Goal: Information Seeking & Learning: Learn about a topic

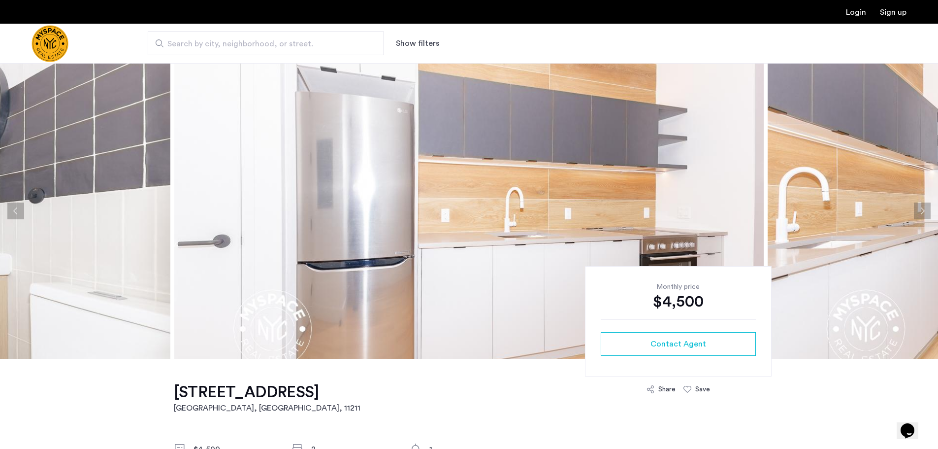
click at [918, 212] on button "Next apartment" at bounding box center [922, 210] width 17 height 17
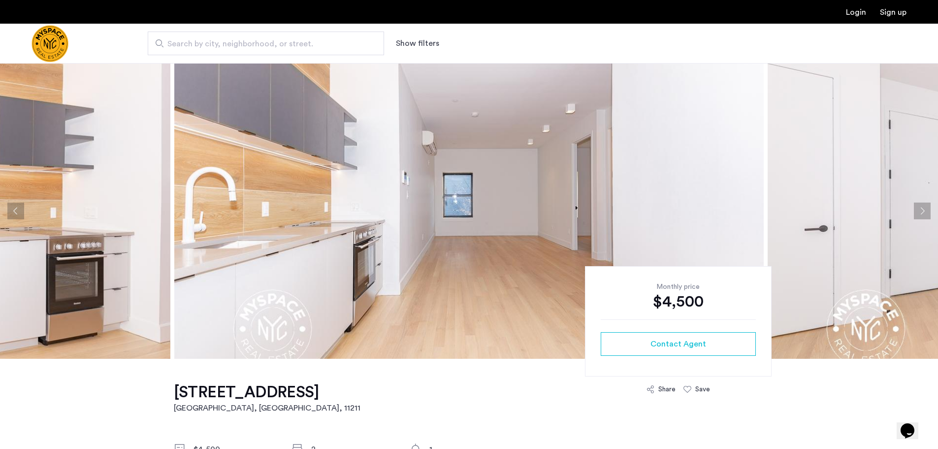
click at [921, 212] on button "Next apartment" at bounding box center [922, 210] width 17 height 17
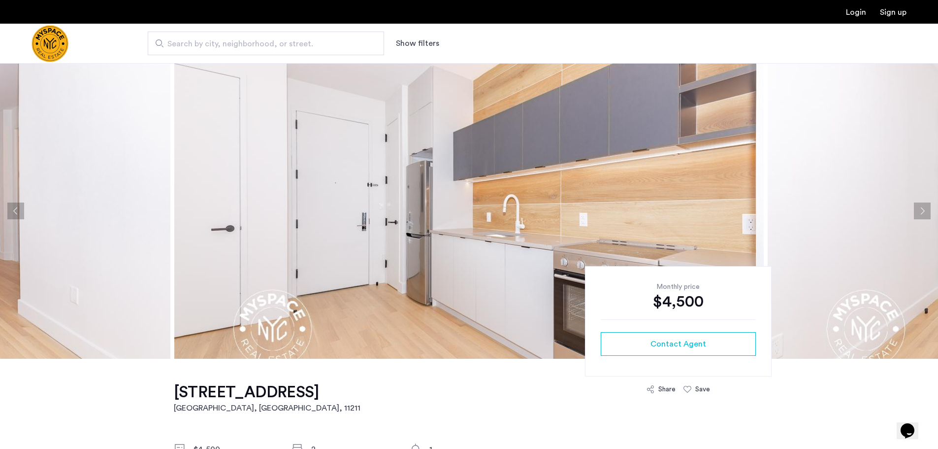
click at [915, 211] on button "Next apartment" at bounding box center [922, 210] width 17 height 17
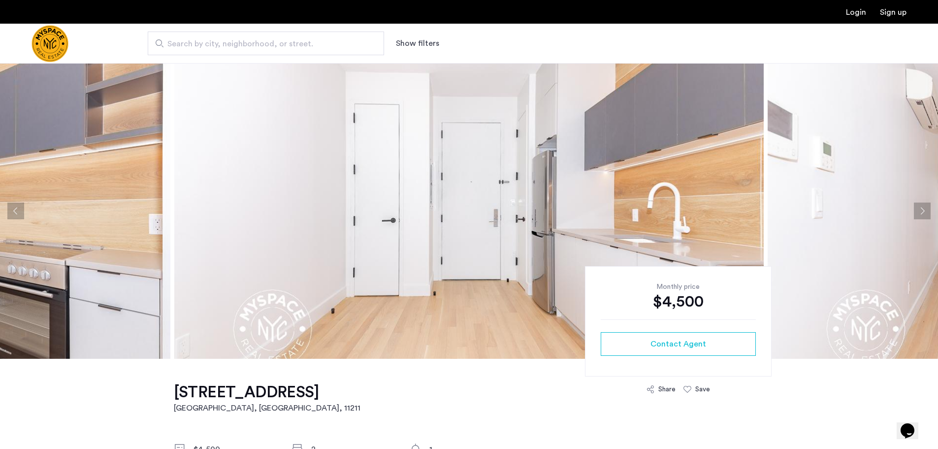
click at [925, 213] on button "Next apartment" at bounding box center [922, 210] width 17 height 17
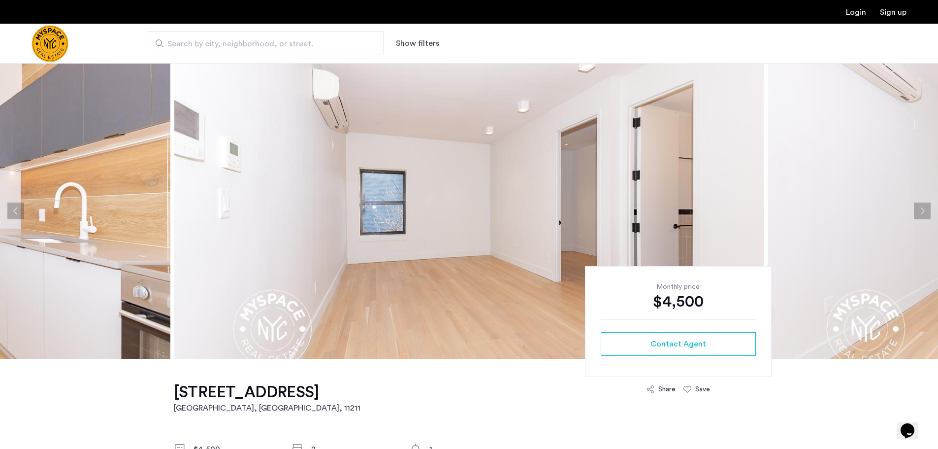
click at [925, 213] on button "Next apartment" at bounding box center [922, 210] width 17 height 17
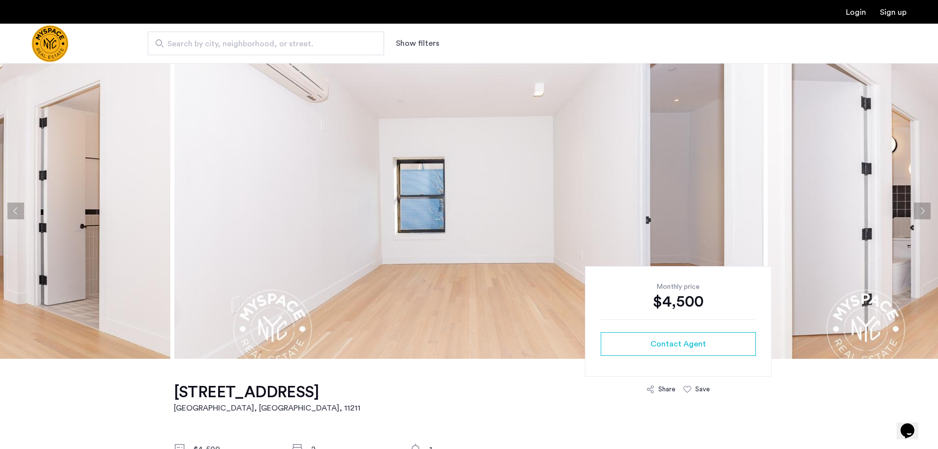
click at [925, 213] on button "Next apartment" at bounding box center [922, 210] width 17 height 17
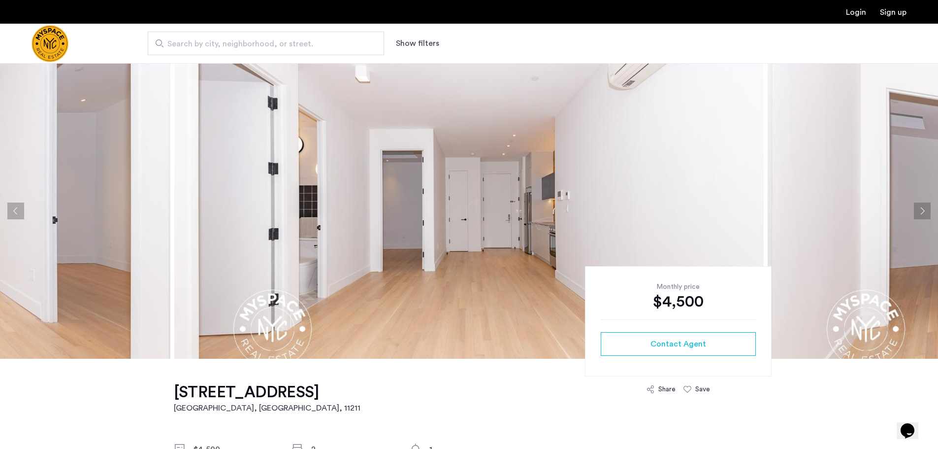
click at [917, 211] on button "Next apartment" at bounding box center [922, 210] width 17 height 17
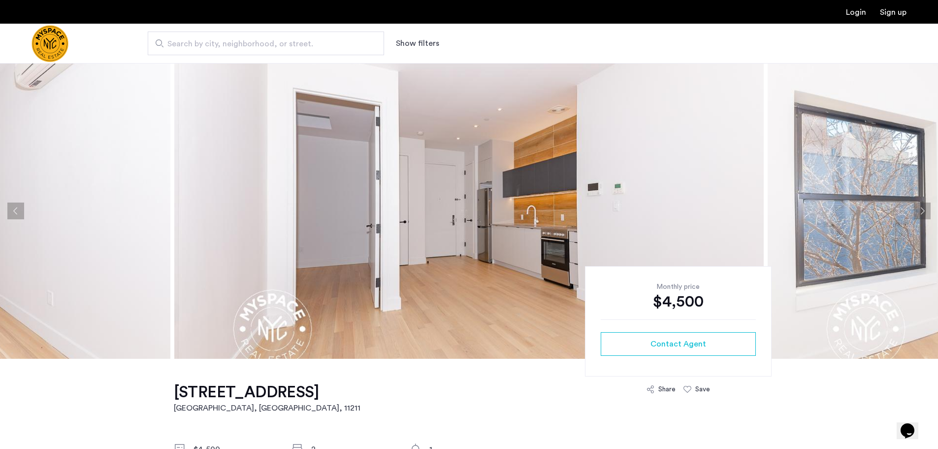
click at [917, 211] on button "Next apartment" at bounding box center [922, 210] width 17 height 17
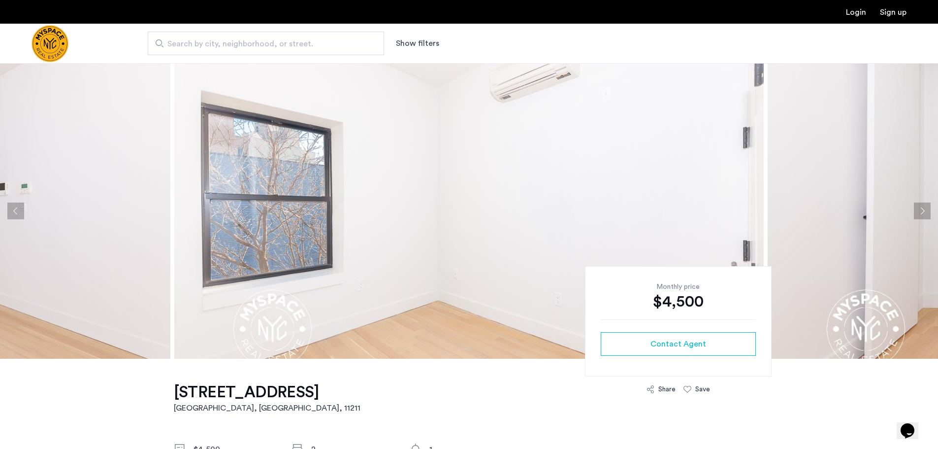
click at [917, 211] on button "Next apartment" at bounding box center [922, 210] width 17 height 17
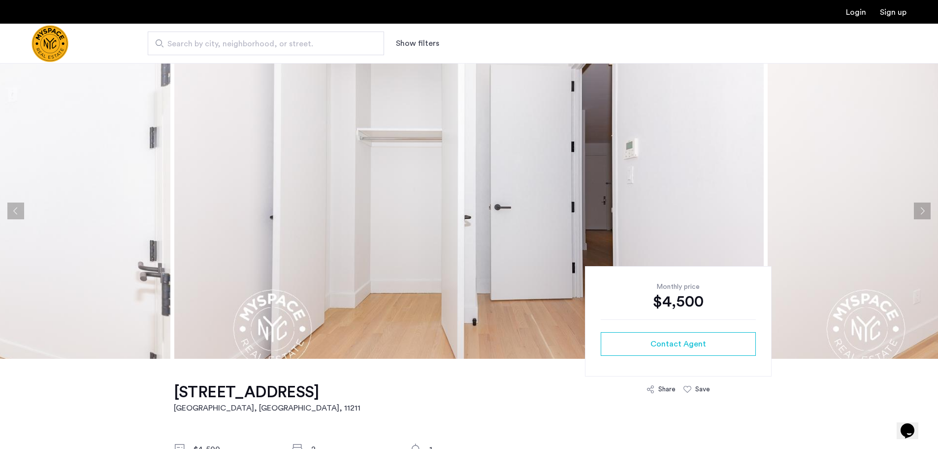
click at [917, 211] on button "Next apartment" at bounding box center [922, 210] width 17 height 17
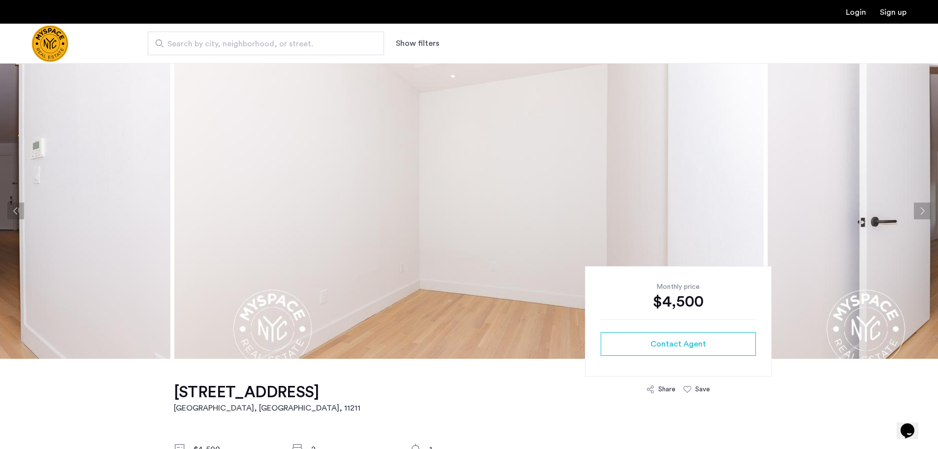
click at [917, 211] on button "Next apartment" at bounding box center [922, 210] width 17 height 17
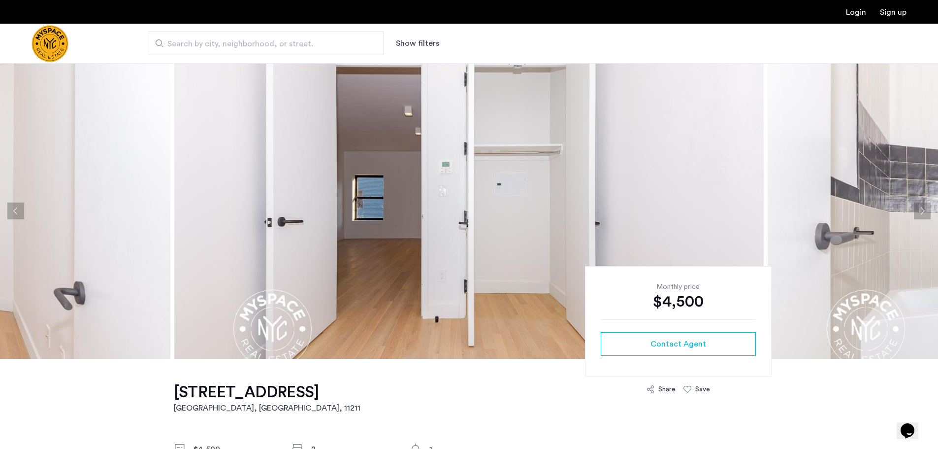
click at [917, 211] on button "Next apartment" at bounding box center [922, 210] width 17 height 17
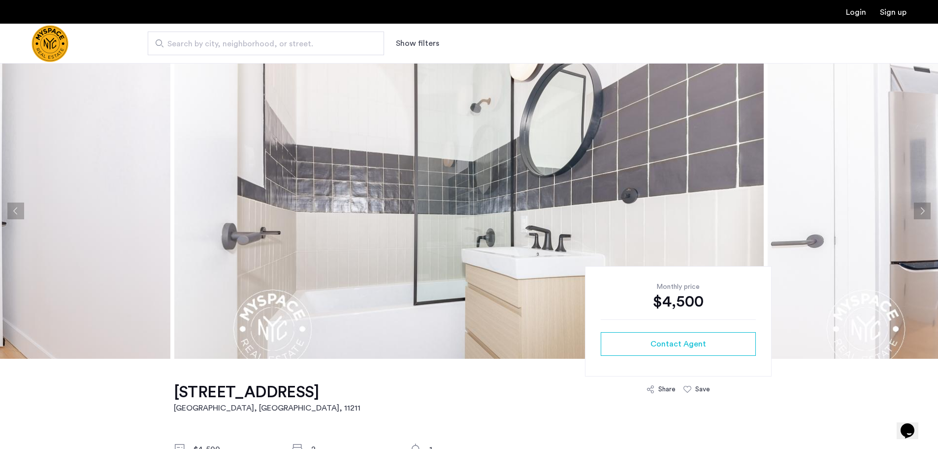
click at [917, 209] on button "Next apartment" at bounding box center [922, 210] width 17 height 17
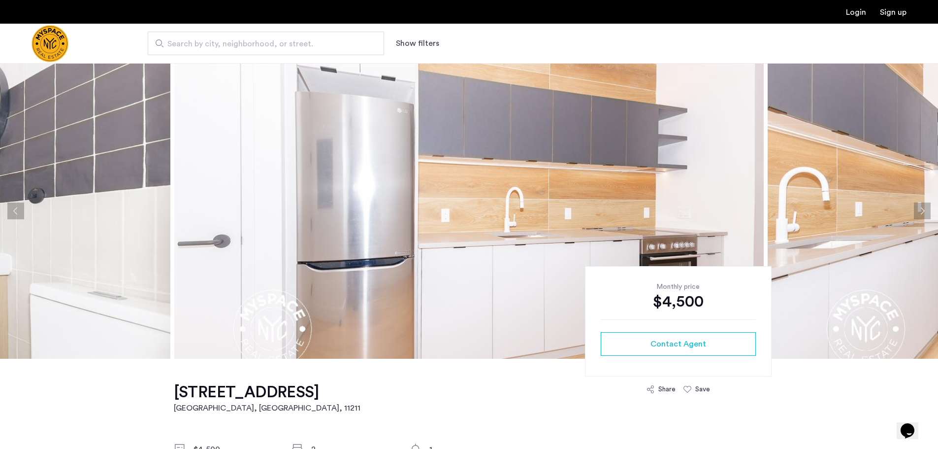
click at [917, 209] on button "Next apartment" at bounding box center [922, 210] width 17 height 17
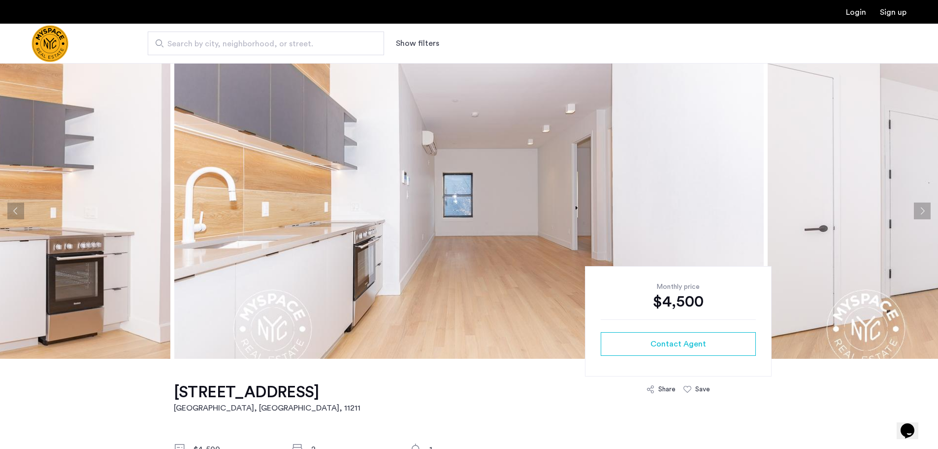
click at [917, 209] on button "Next apartment" at bounding box center [922, 210] width 17 height 17
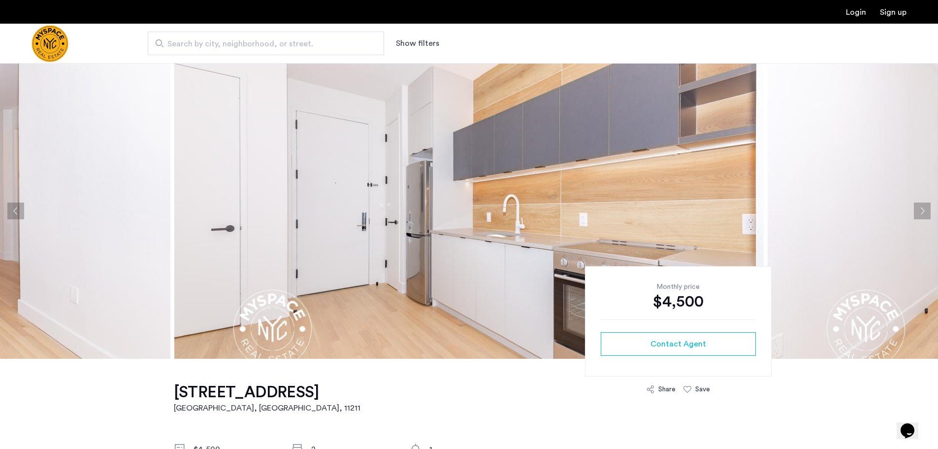
click at [917, 209] on button "Next apartment" at bounding box center [922, 210] width 17 height 17
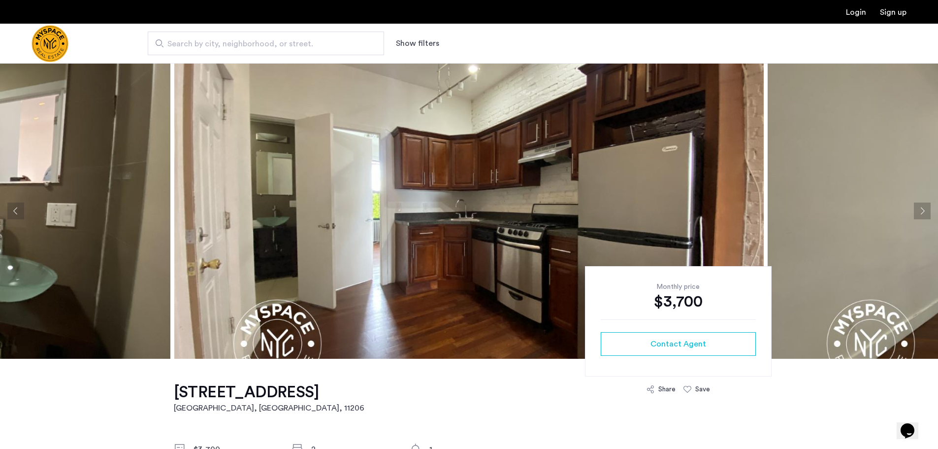
click at [918, 211] on button "Next apartment" at bounding box center [922, 210] width 17 height 17
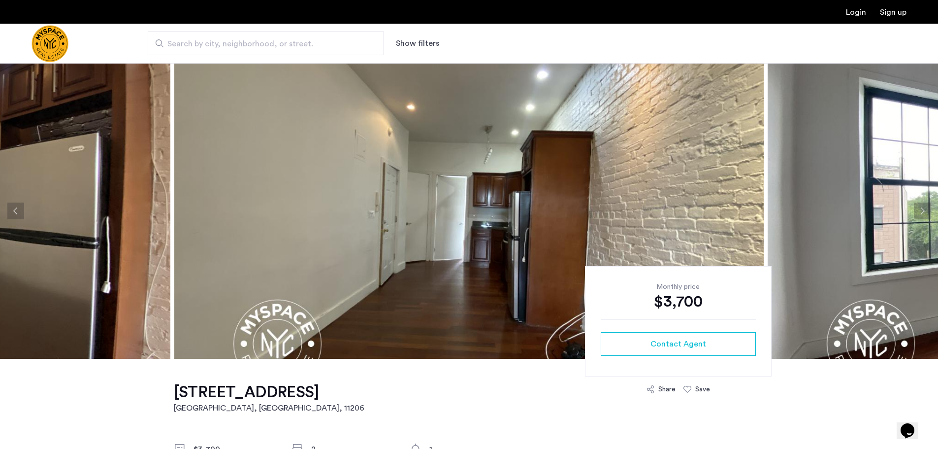
click at [928, 215] on button "Next apartment" at bounding box center [922, 210] width 17 height 17
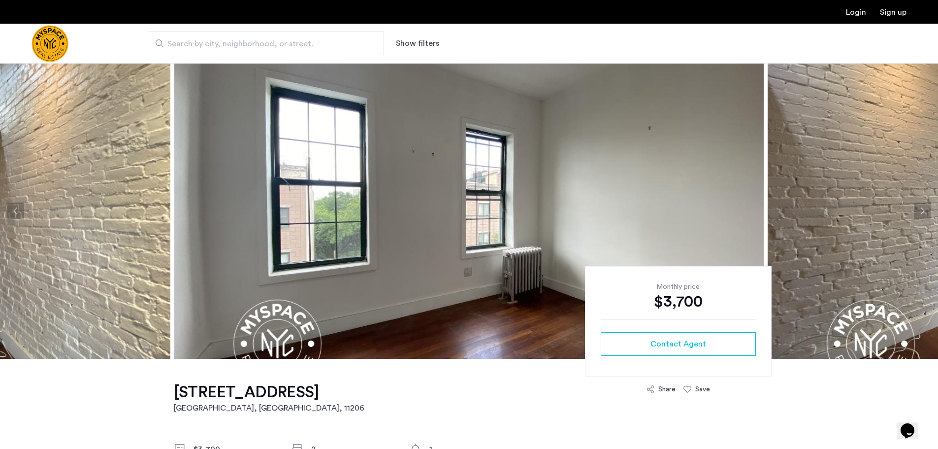
click at [927, 214] on button "Next apartment" at bounding box center [922, 210] width 17 height 17
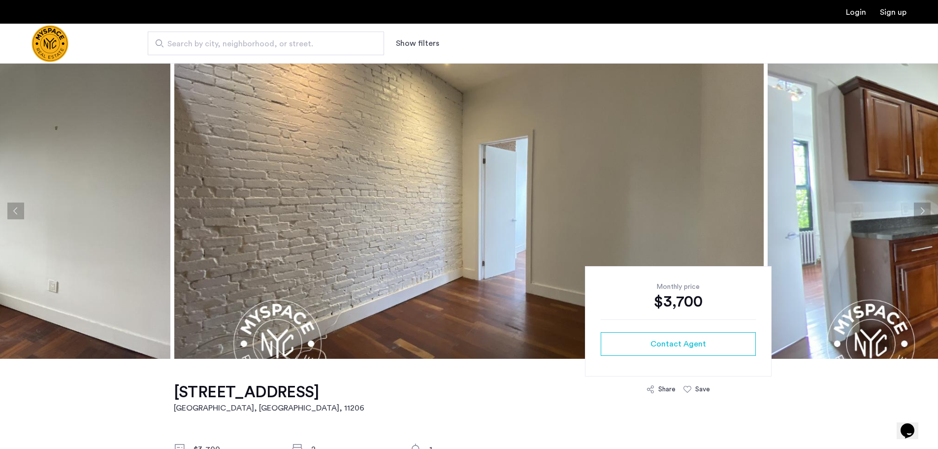
click at [925, 212] on button "Next apartment" at bounding box center [922, 210] width 17 height 17
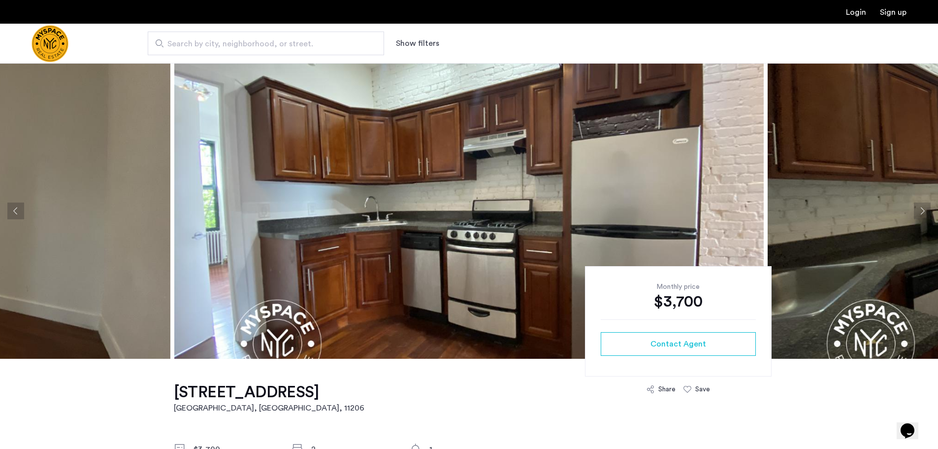
click at [925, 212] on button "Next apartment" at bounding box center [922, 210] width 17 height 17
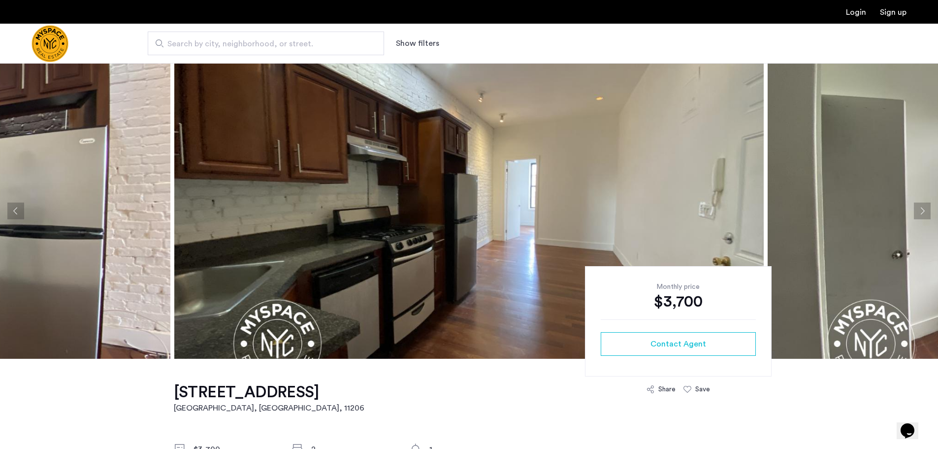
click at [925, 212] on button "Next apartment" at bounding box center [922, 210] width 17 height 17
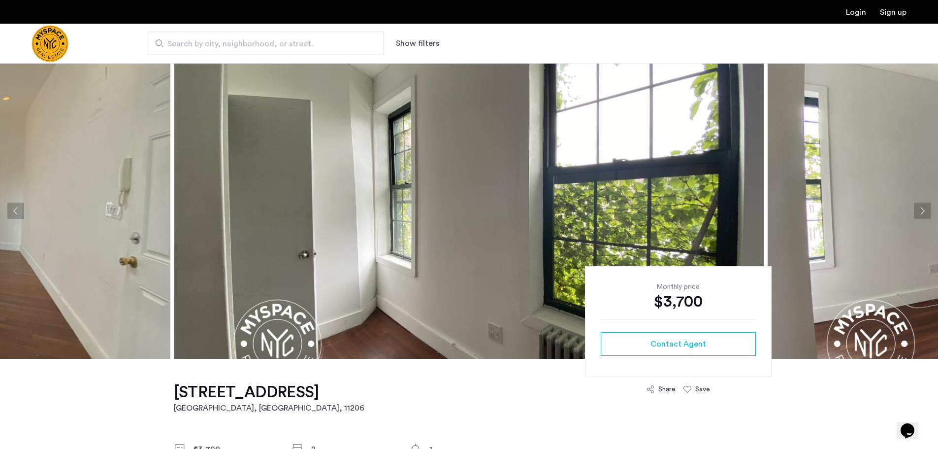
click at [925, 212] on button "Next apartment" at bounding box center [922, 210] width 17 height 17
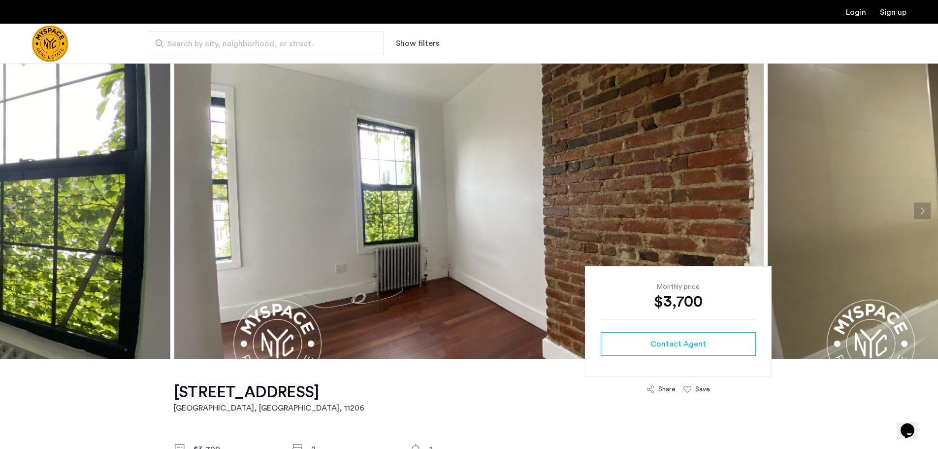
click at [925, 212] on button "Next apartment" at bounding box center [922, 210] width 17 height 17
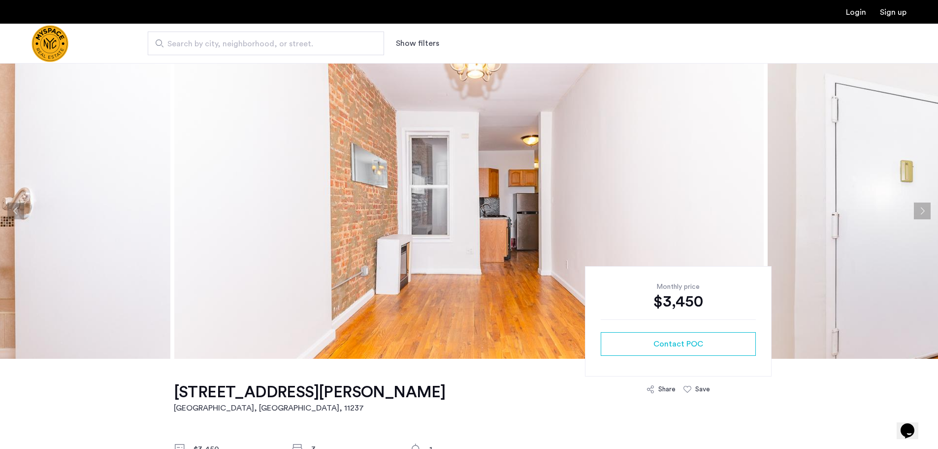
click at [921, 212] on button "Next apartment" at bounding box center [922, 210] width 17 height 17
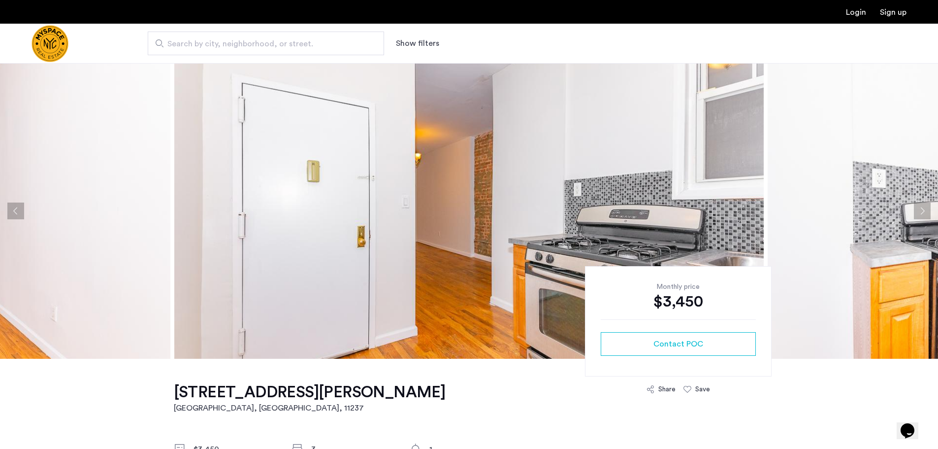
click at [921, 207] on button "Next apartment" at bounding box center [922, 210] width 17 height 17
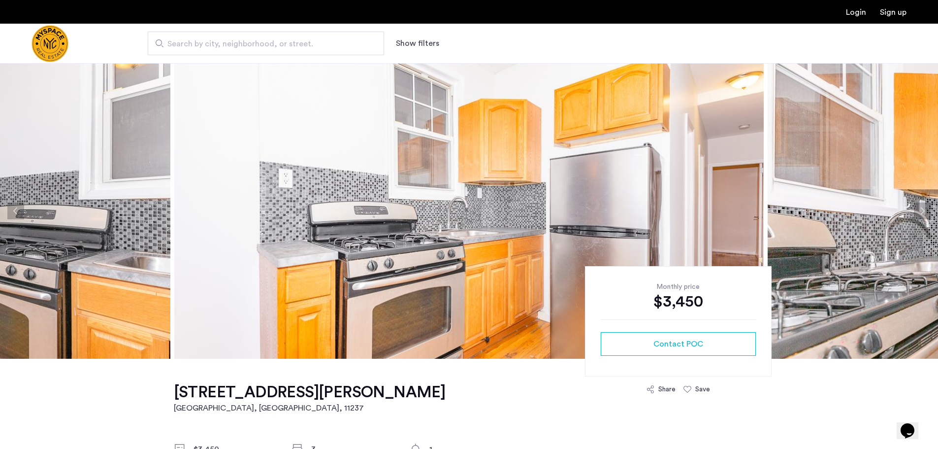
click at [921, 207] on button "Next apartment" at bounding box center [922, 210] width 17 height 17
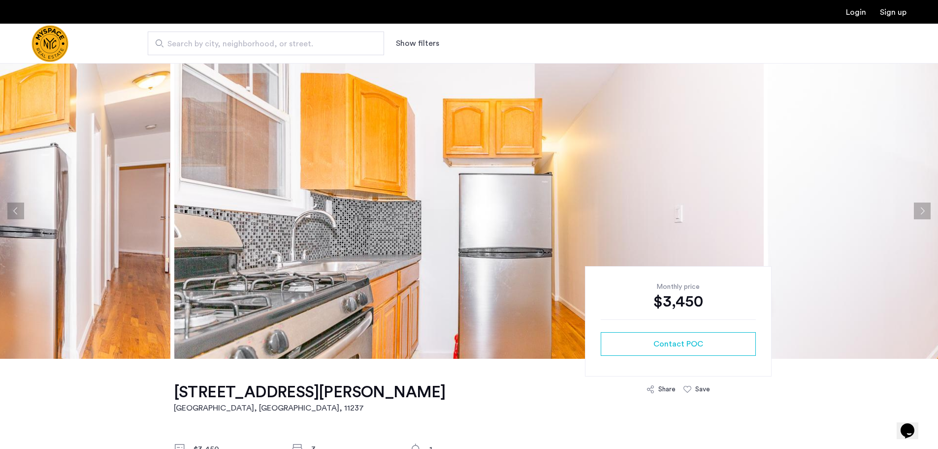
click at [921, 207] on button "Next apartment" at bounding box center [922, 210] width 17 height 17
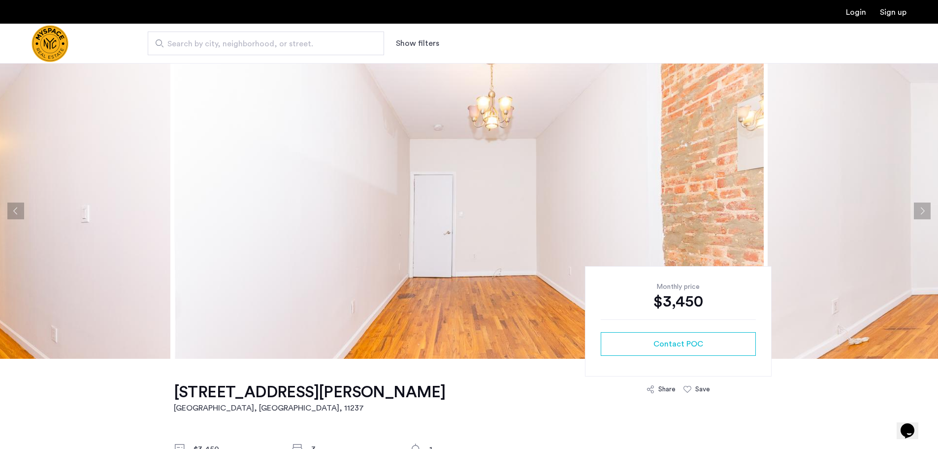
click at [921, 207] on button "Next apartment" at bounding box center [922, 210] width 17 height 17
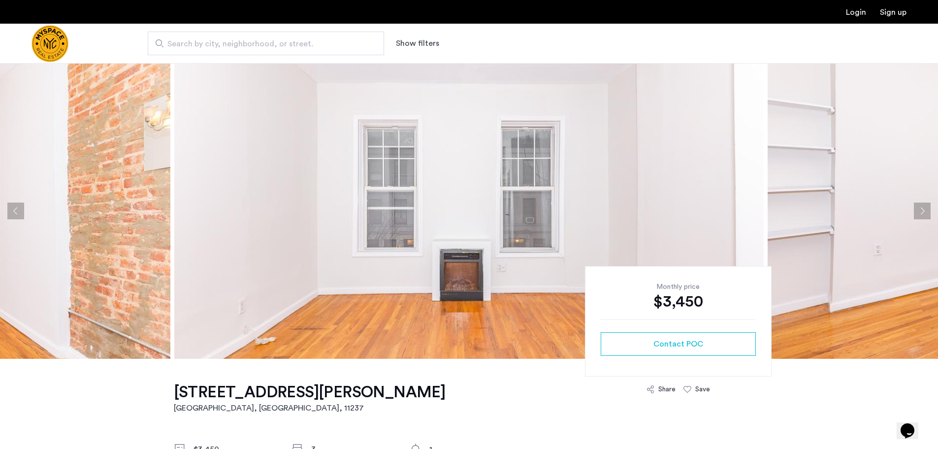
click at [917, 210] on button "Next apartment" at bounding box center [922, 210] width 17 height 17
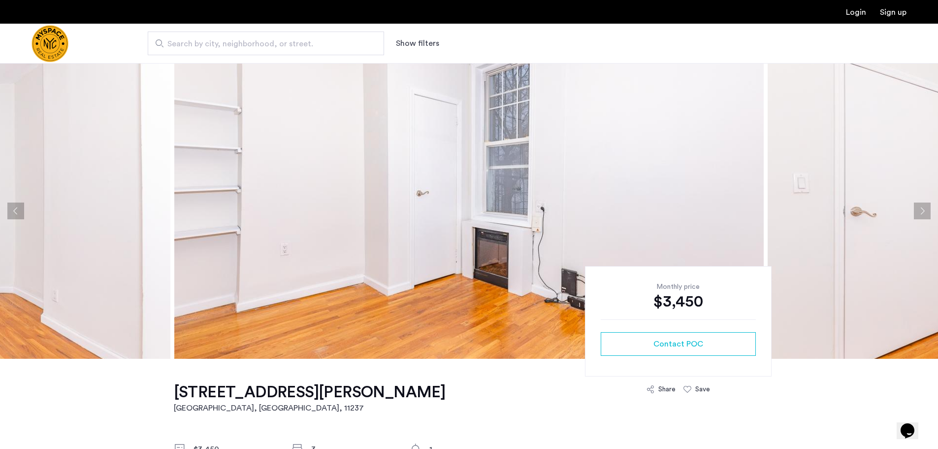
click at [917, 210] on button "Next apartment" at bounding box center [922, 210] width 17 height 17
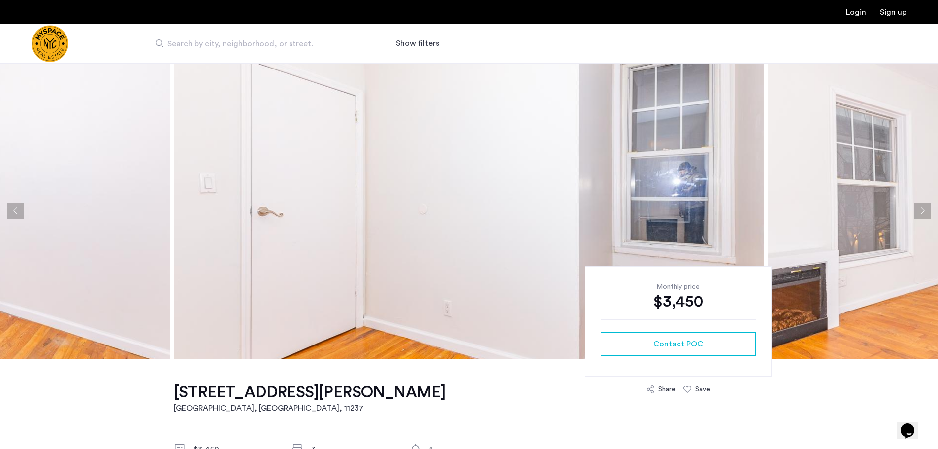
click at [917, 210] on button "Next apartment" at bounding box center [922, 210] width 17 height 17
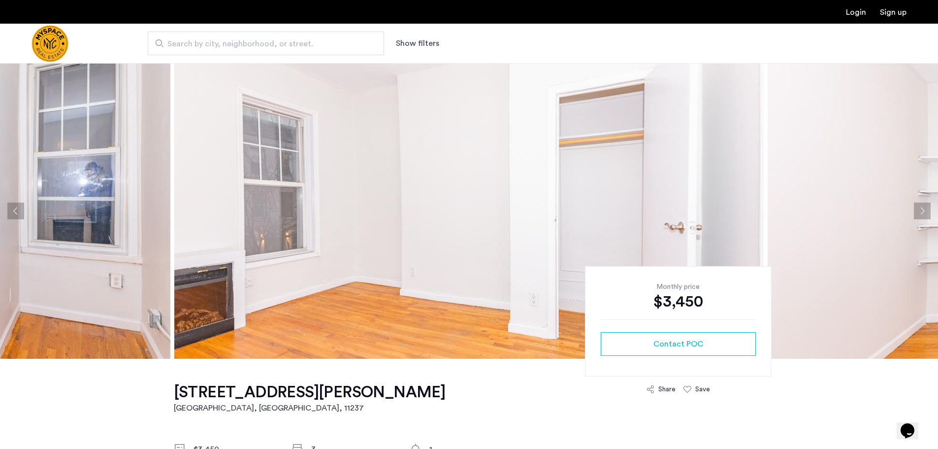
click at [917, 210] on button "Next apartment" at bounding box center [922, 210] width 17 height 17
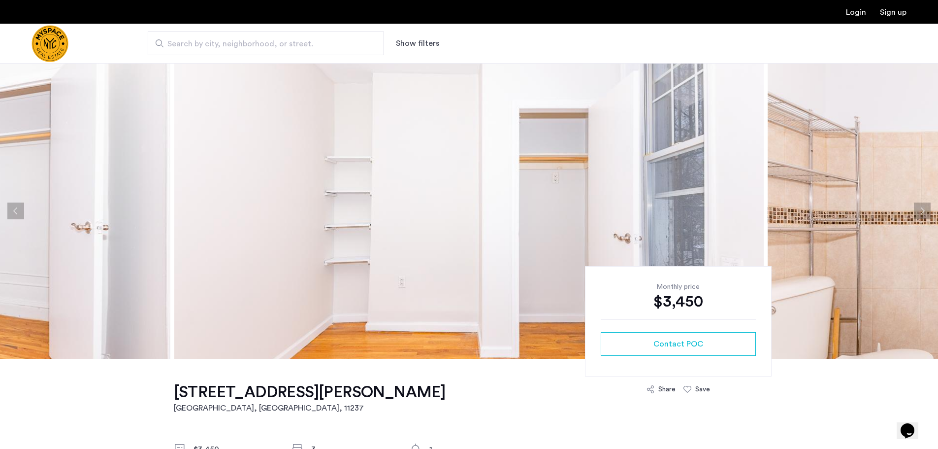
click at [917, 210] on button "Next apartment" at bounding box center [922, 210] width 17 height 17
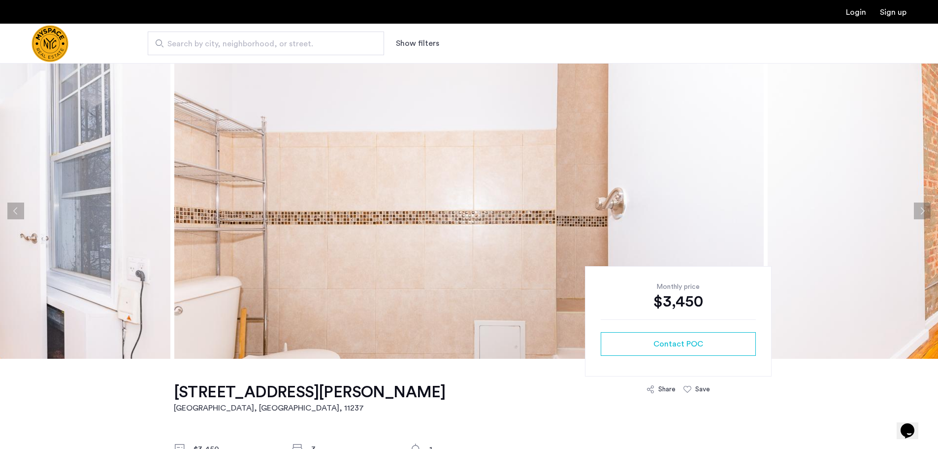
click at [917, 210] on button "Next apartment" at bounding box center [922, 210] width 17 height 17
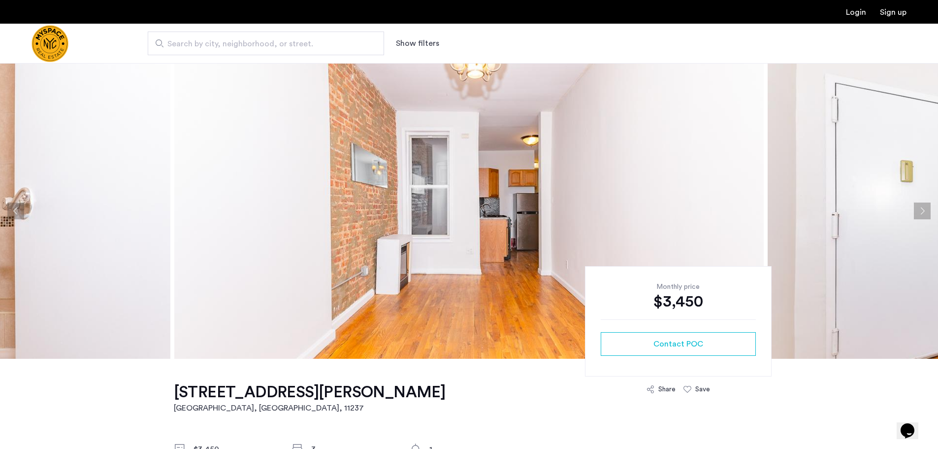
click at [917, 211] on button "Next apartment" at bounding box center [922, 210] width 17 height 17
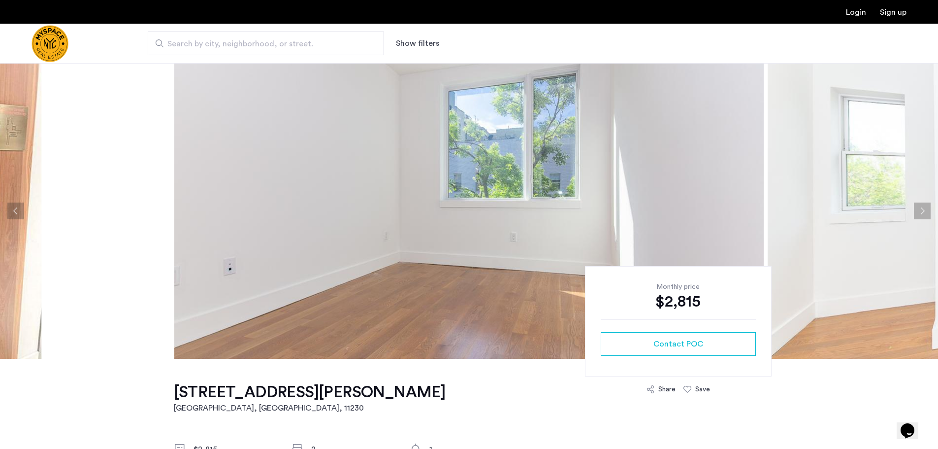
click at [918, 210] on button "Next apartment" at bounding box center [922, 210] width 17 height 17
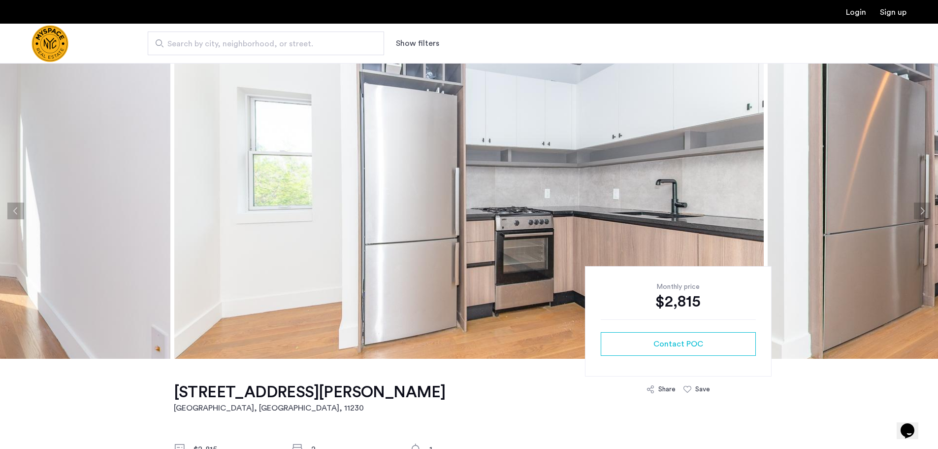
click at [918, 210] on button "Next apartment" at bounding box center [922, 210] width 17 height 17
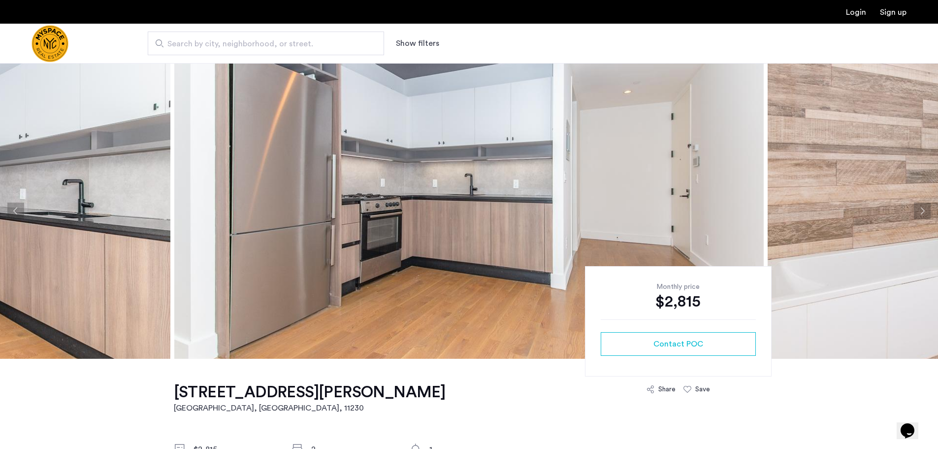
click at [926, 210] on button "Next apartment" at bounding box center [922, 210] width 17 height 17
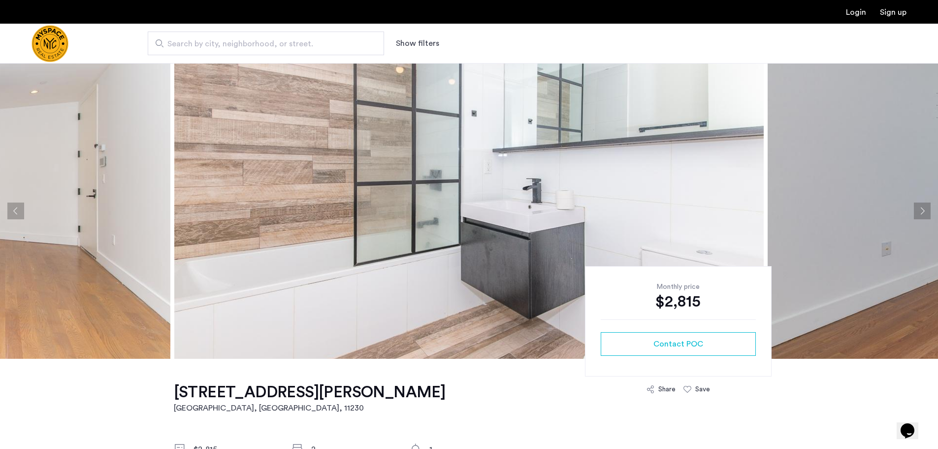
click at [925, 210] on button "Next apartment" at bounding box center [922, 210] width 17 height 17
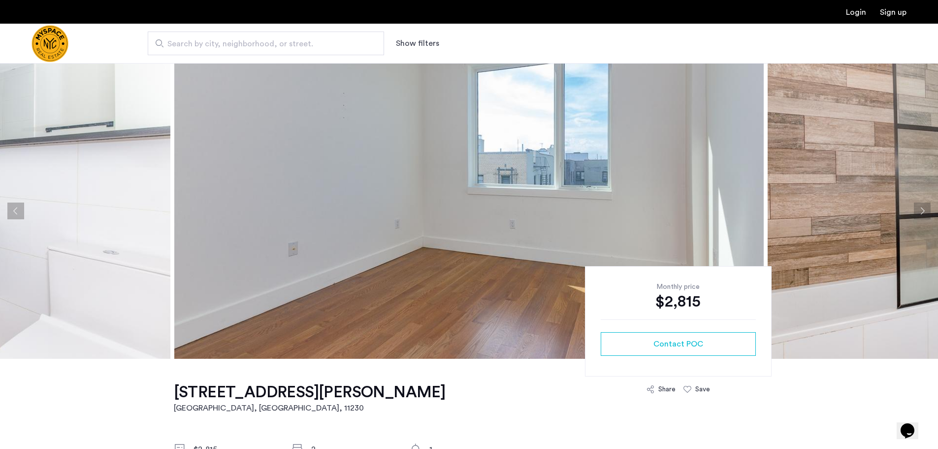
click at [925, 210] on button "Next apartment" at bounding box center [922, 210] width 17 height 17
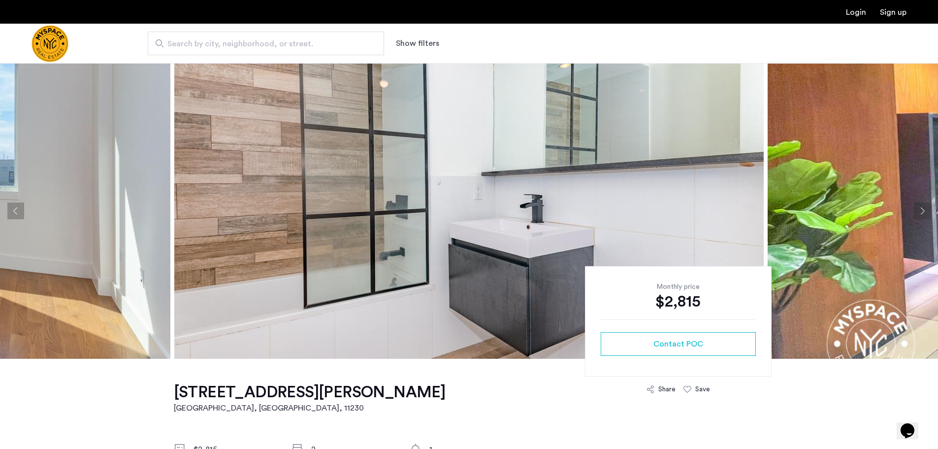
click at [925, 210] on button "Next apartment" at bounding box center [922, 210] width 17 height 17
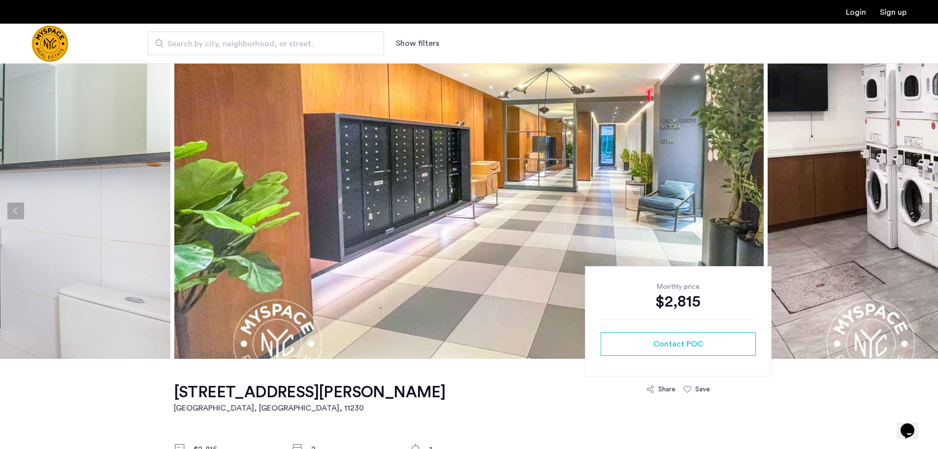
click at [925, 210] on button "Next apartment" at bounding box center [922, 210] width 17 height 17
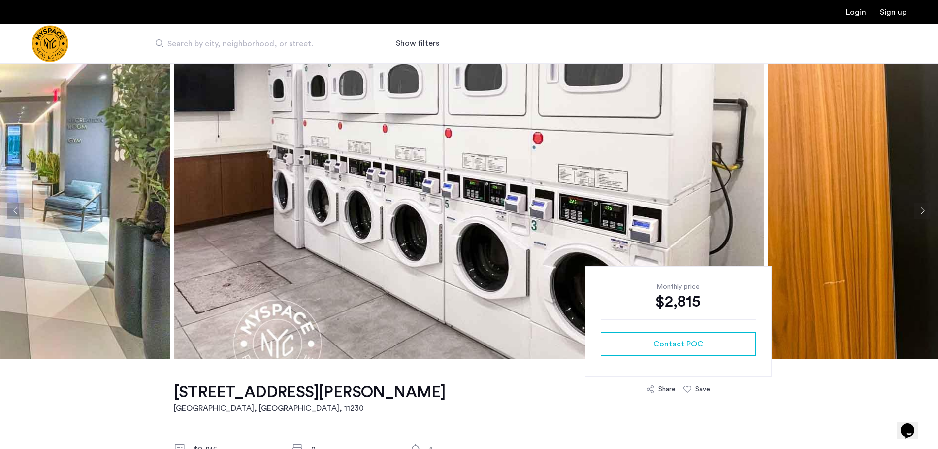
click at [925, 210] on button "Next apartment" at bounding box center [922, 210] width 17 height 17
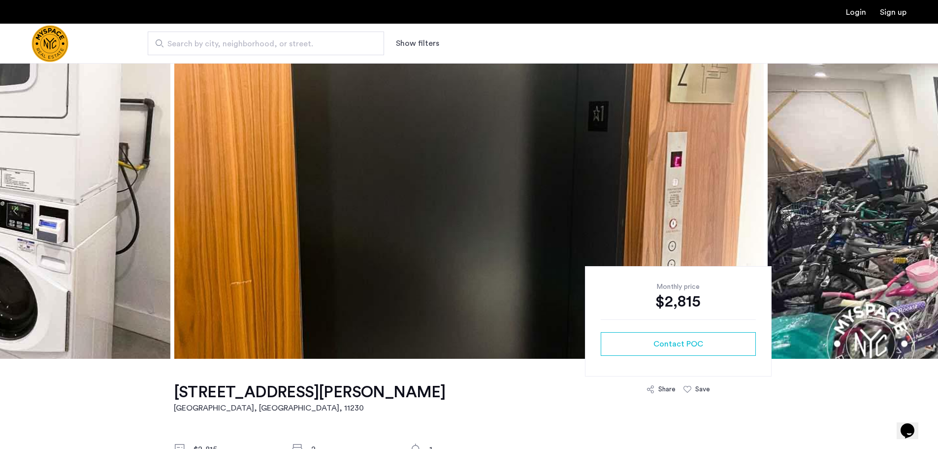
click at [925, 210] on button "Next apartment" at bounding box center [922, 210] width 17 height 17
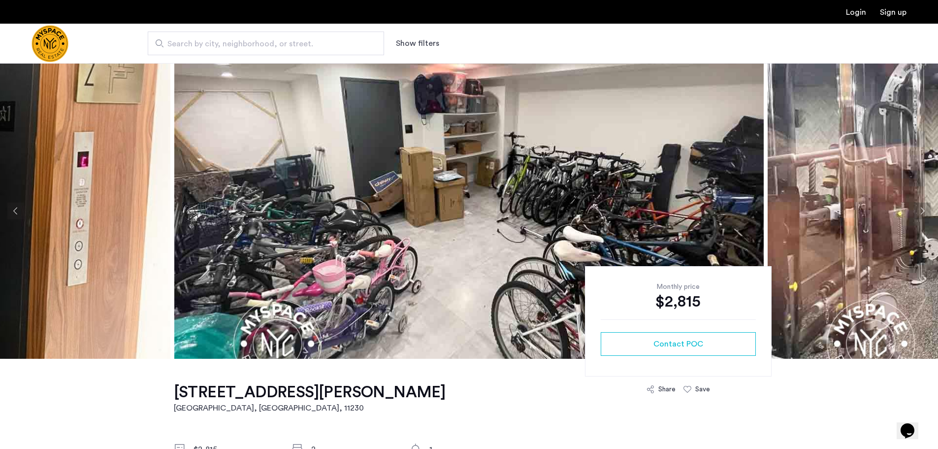
click at [925, 210] on button "Next apartment" at bounding box center [922, 210] width 17 height 17
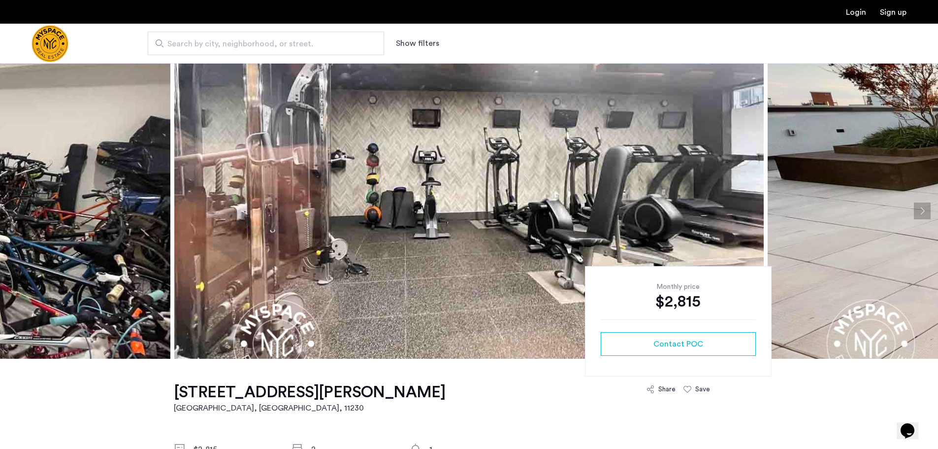
click at [925, 210] on button "Next apartment" at bounding box center [922, 210] width 17 height 17
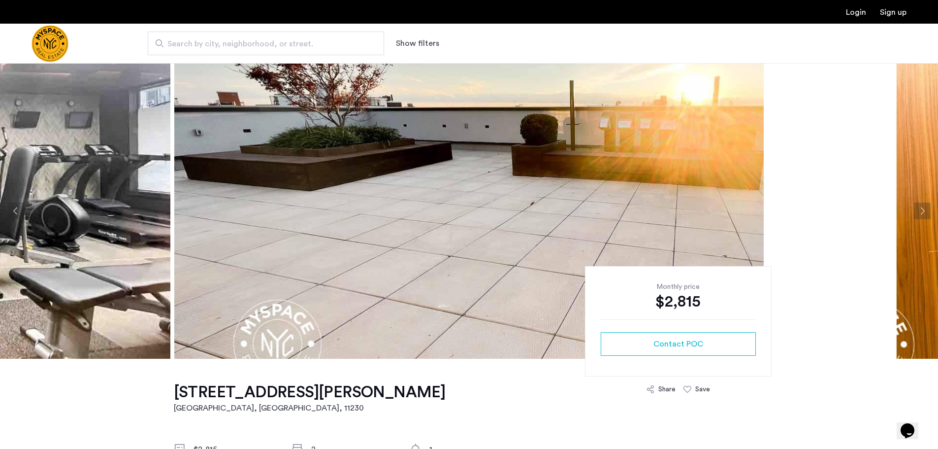
click at [925, 210] on button "Next apartment" at bounding box center [922, 210] width 17 height 17
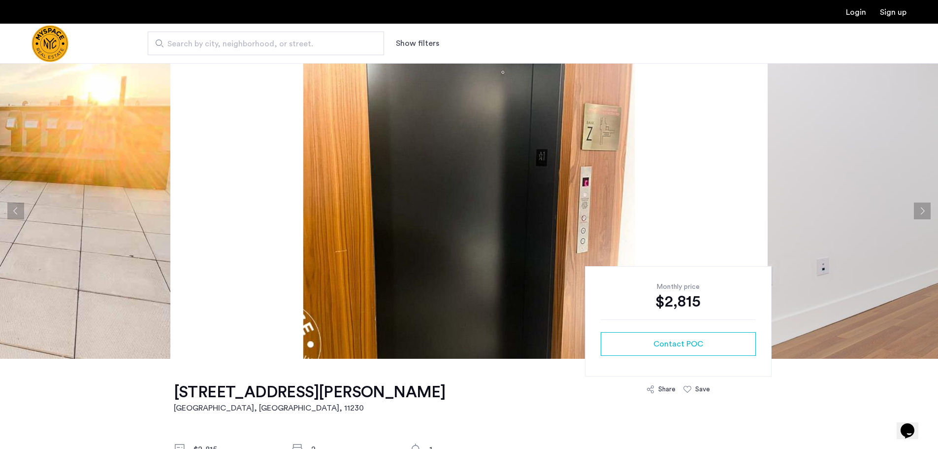
click at [925, 210] on button "Next apartment" at bounding box center [922, 210] width 17 height 17
